Goal: Information Seeking & Learning: Learn about a topic

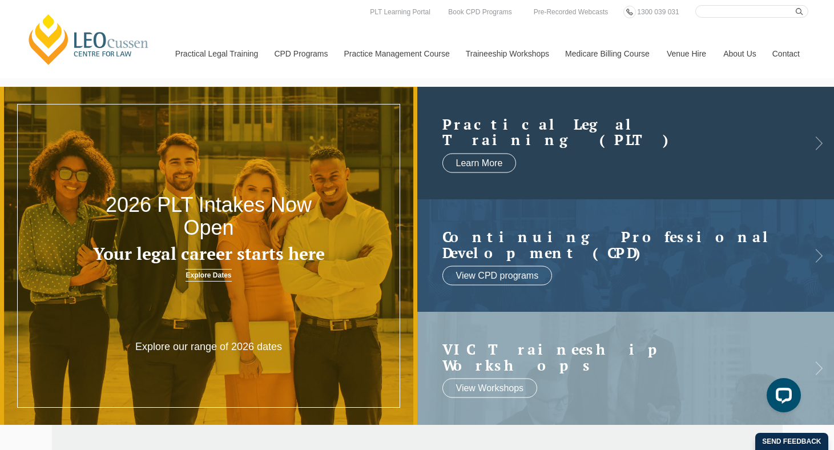
click at [557, 142] on h2 "Practical Legal Training (PLT)" at bounding box center [614, 131] width 344 height 31
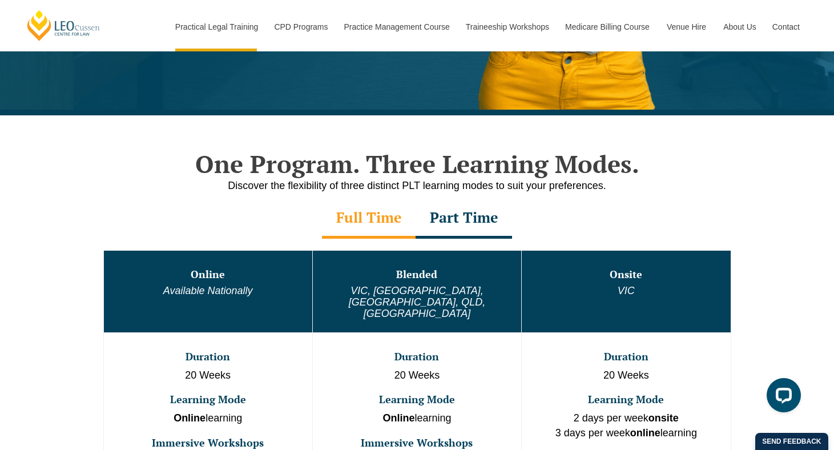
scroll to position [397, 0]
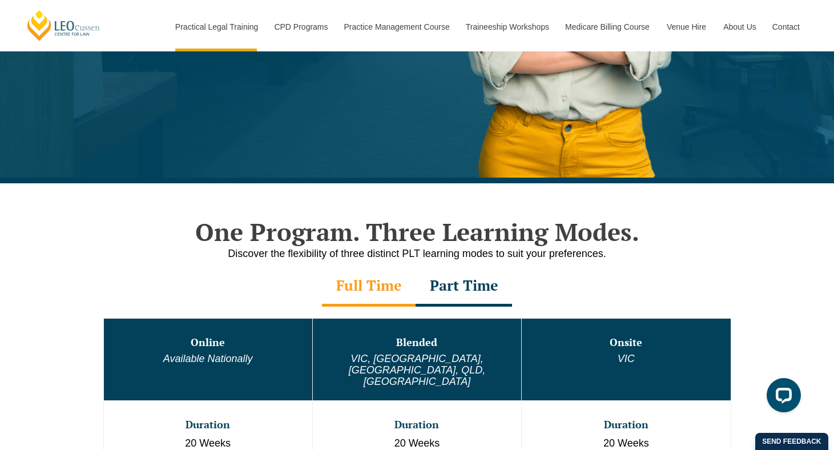
click at [382, 288] on div "Full Time" at bounding box center [369, 287] width 94 height 40
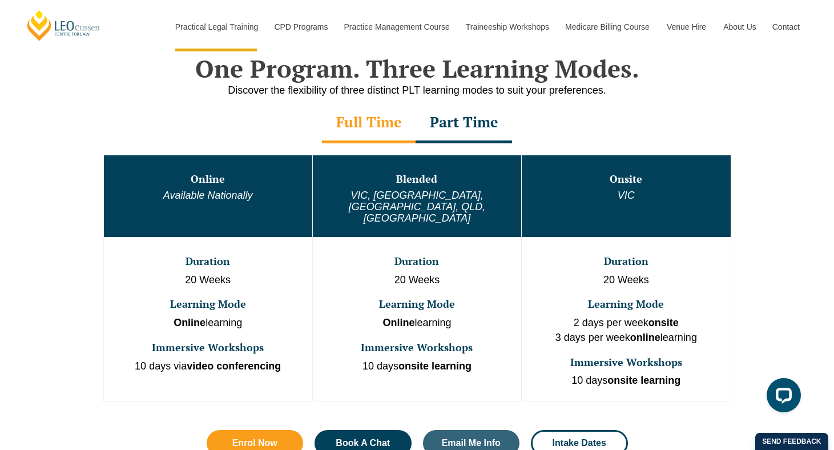
scroll to position [560, 0]
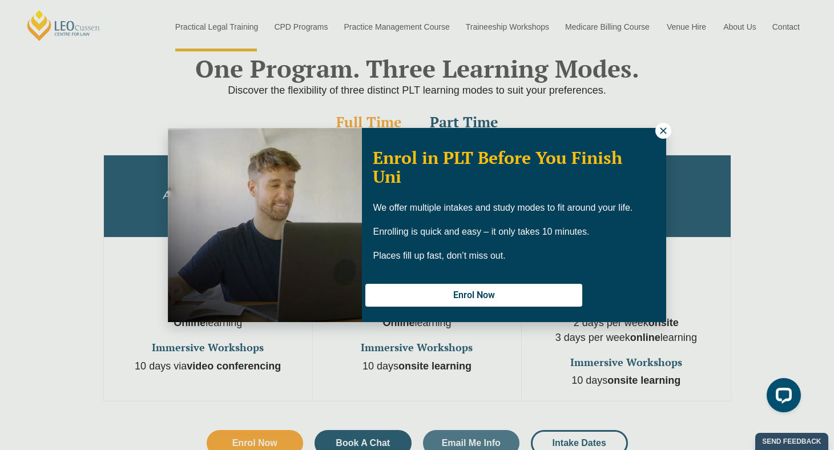
click at [659, 129] on icon at bounding box center [663, 131] width 10 height 10
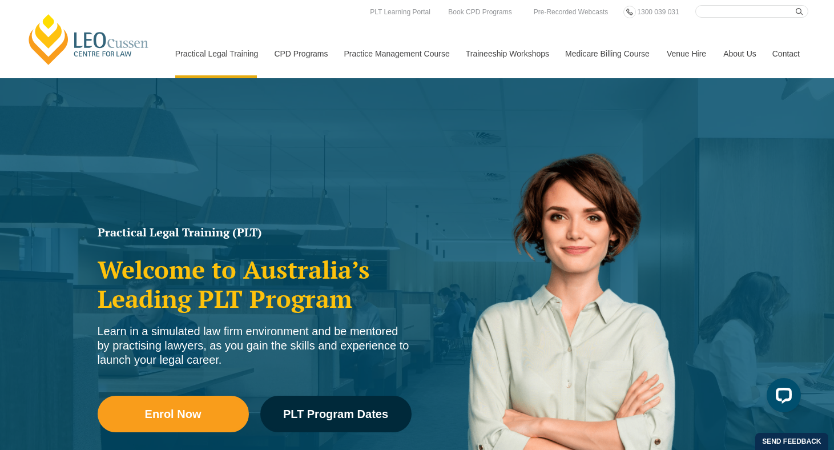
scroll to position [0, 0]
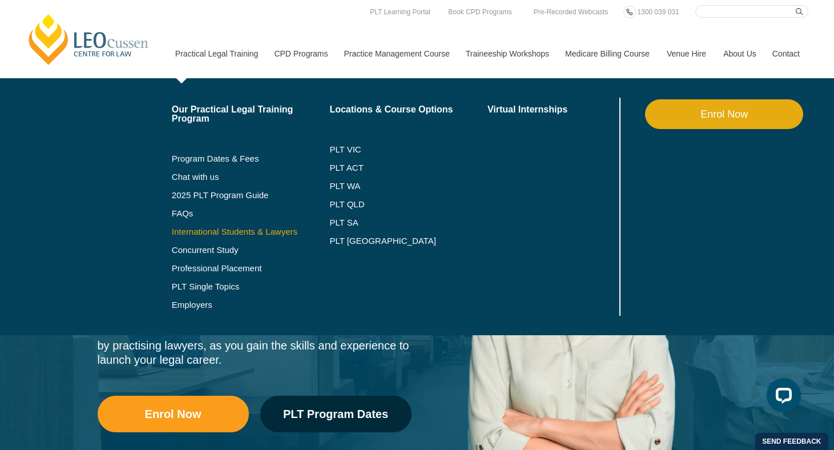
click at [250, 233] on link "International Students & Lawyers" at bounding box center [251, 231] width 158 height 9
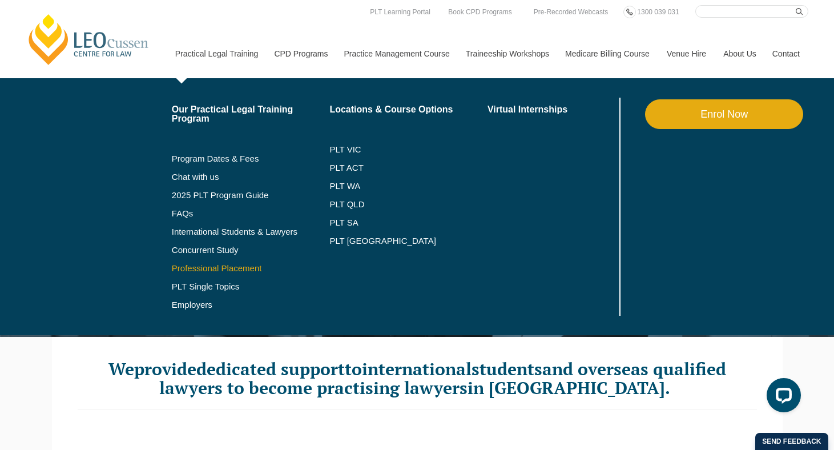
click at [200, 270] on link "Professional Placement" at bounding box center [251, 268] width 158 height 9
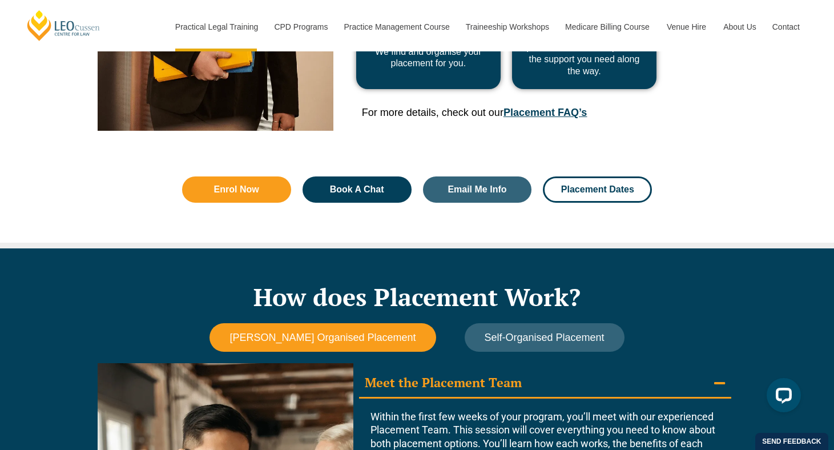
scroll to position [724, 0]
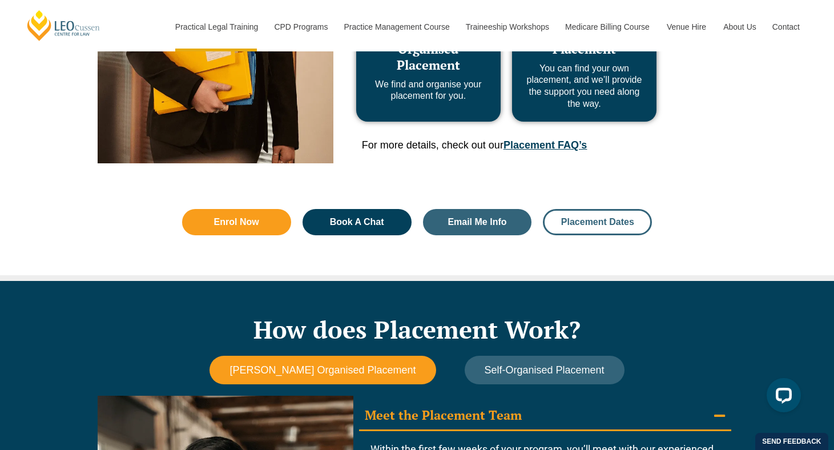
click at [609, 221] on span "Placement Dates" at bounding box center [597, 221] width 73 height 9
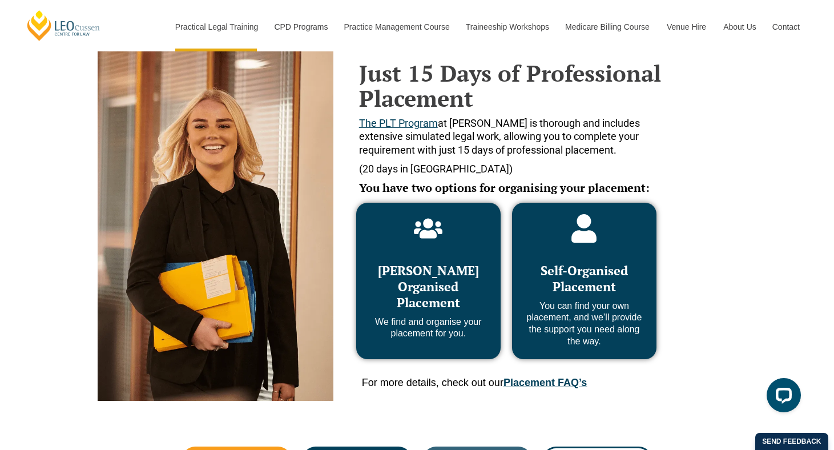
scroll to position [505, 0]
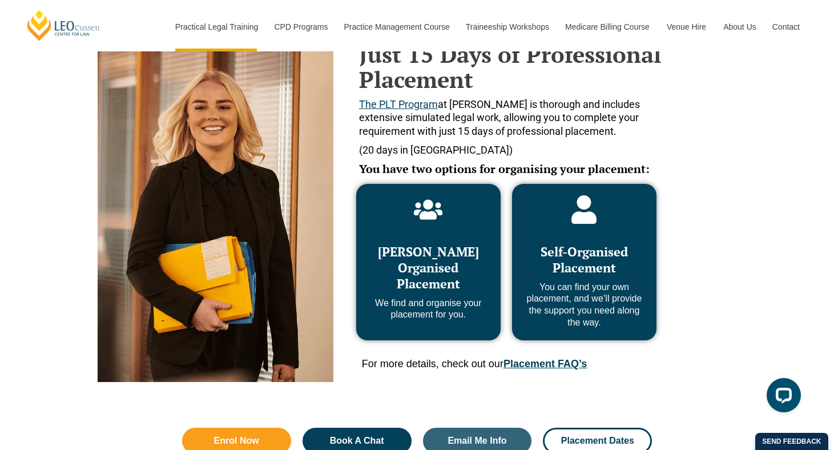
click at [429, 288] on span "[PERSON_NAME] Organised Placement" at bounding box center [428, 267] width 101 height 49
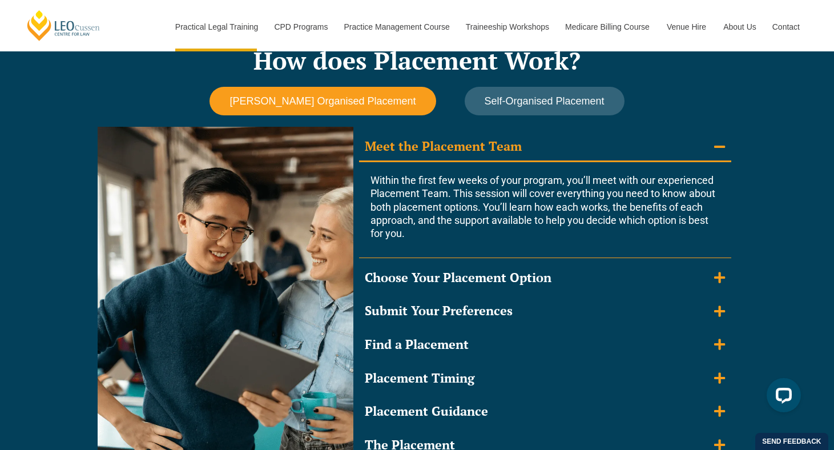
scroll to position [987, 0]
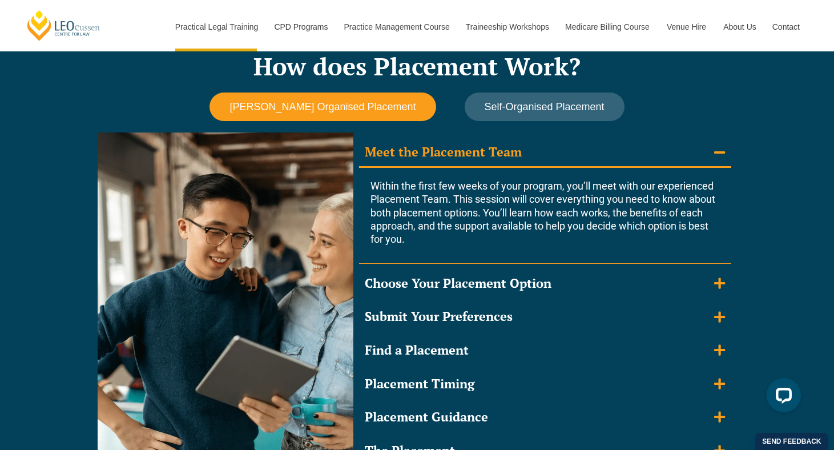
click at [380, 101] on span "[PERSON_NAME] Organised Placement" at bounding box center [322, 107] width 186 height 12
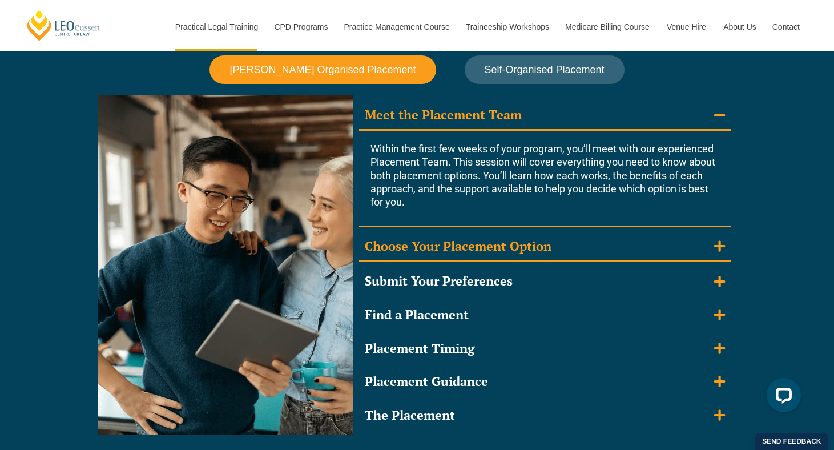
scroll to position [1041, 0]
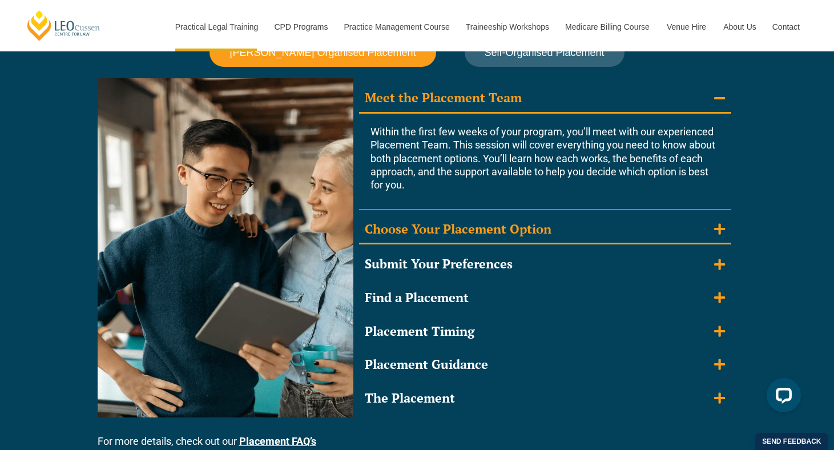
click at [510, 226] on div "Choose Your Placement Option" at bounding box center [458, 229] width 187 height 17
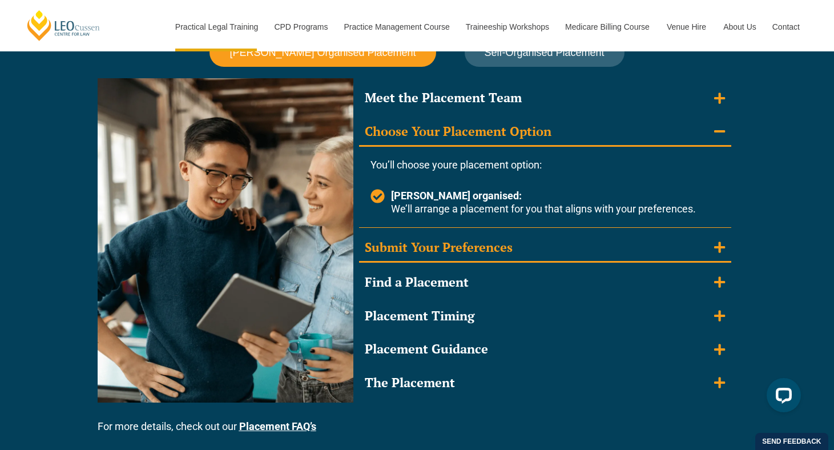
click at [503, 241] on div "Submit Your Preferences" at bounding box center [439, 247] width 148 height 17
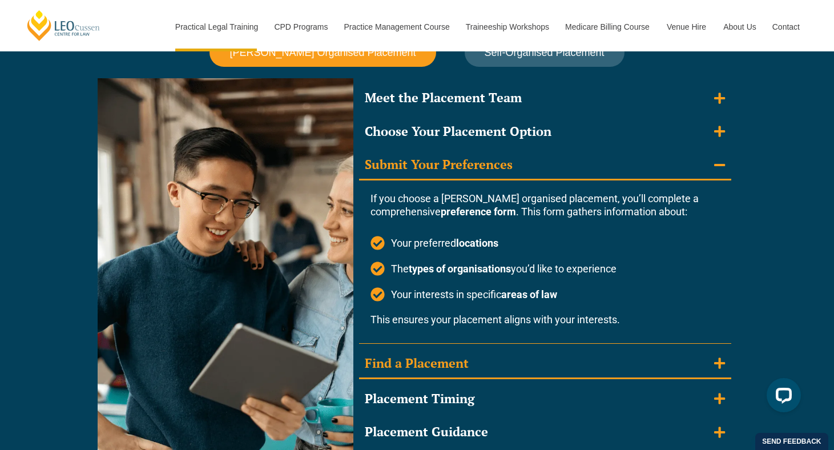
click at [467, 362] on div "Find a Placement" at bounding box center [417, 363] width 104 height 17
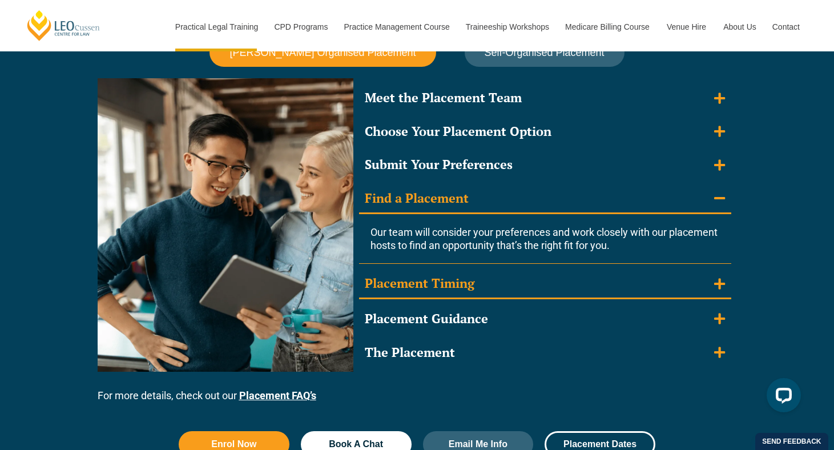
click at [469, 282] on div "Placement Timing" at bounding box center [420, 283] width 110 height 17
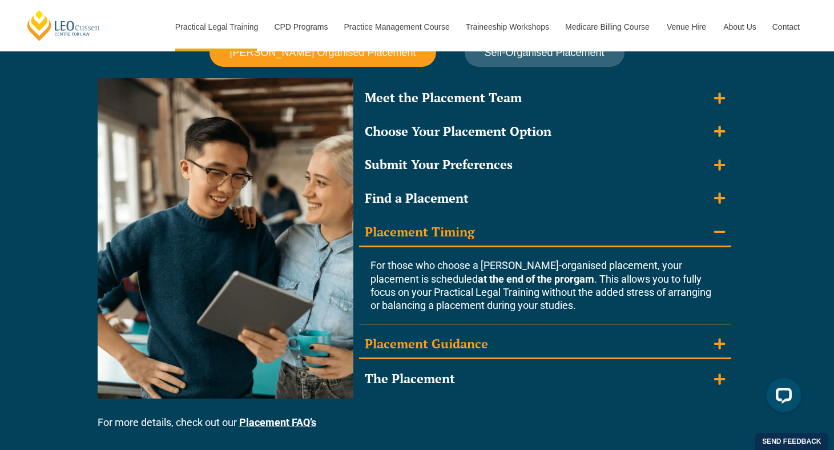
click at [451, 341] on div "Placement Guidance" at bounding box center [426, 344] width 123 height 17
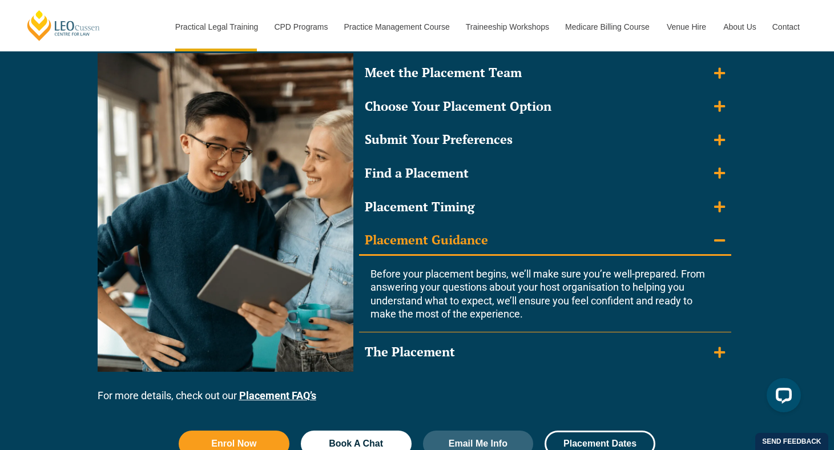
scroll to position [1069, 0]
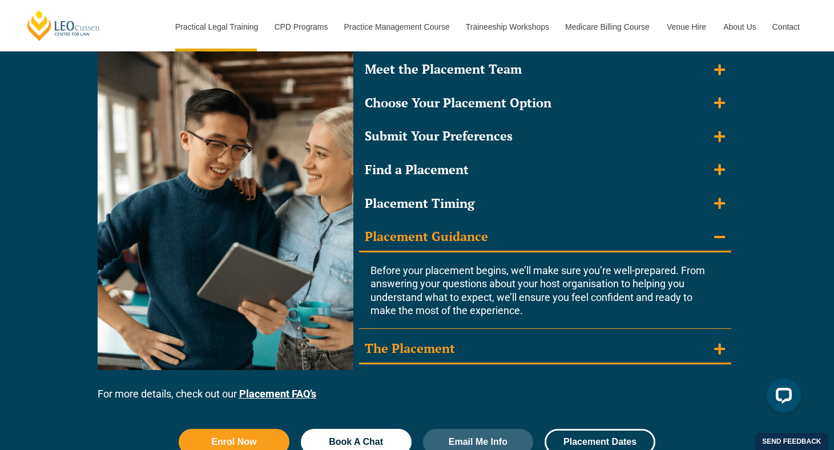
click at [445, 345] on div "The Placement" at bounding box center [410, 348] width 90 height 17
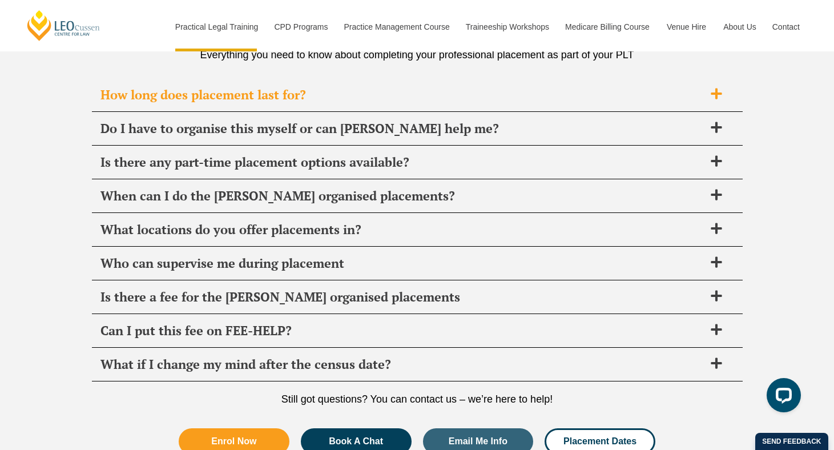
scroll to position [4204, 0]
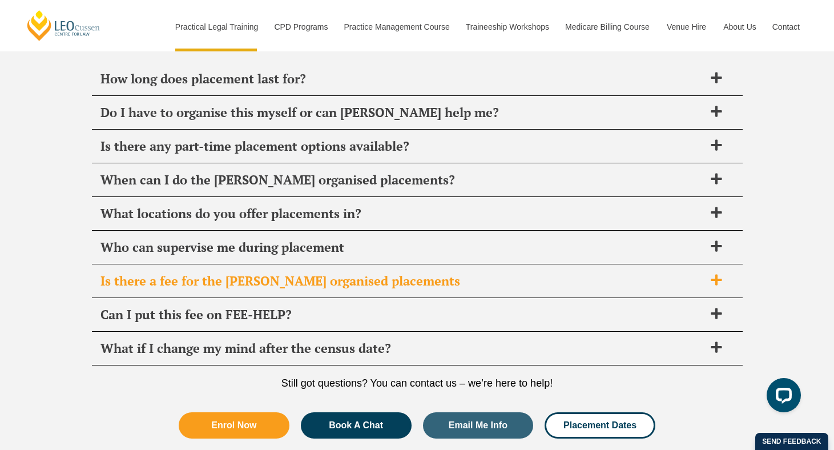
click at [463, 273] on span "Is there a fee for the [PERSON_NAME] organised placements" at bounding box center [402, 281] width 604 height 16
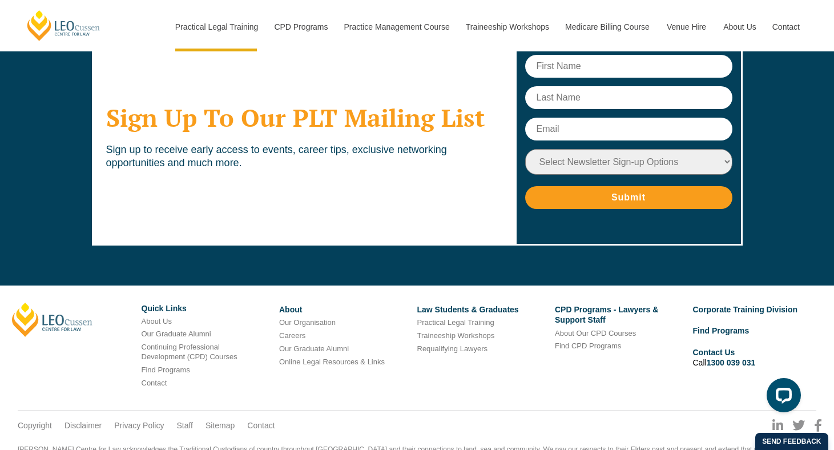
scroll to position [4772, 0]
